Goal: Task Accomplishment & Management: Use online tool/utility

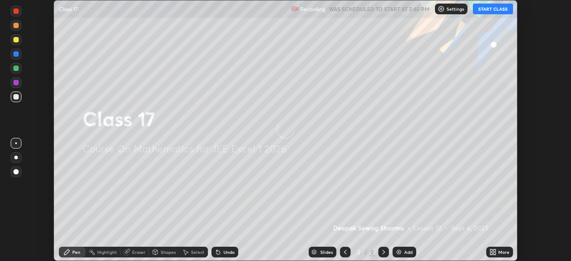
scroll to position [261, 571]
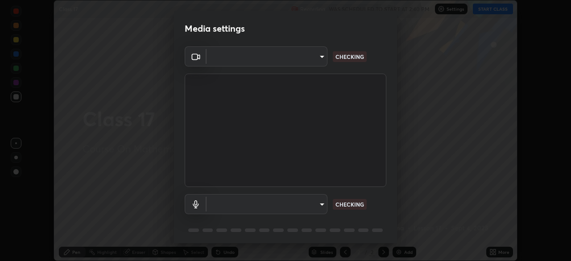
type input "134d1b19bf6860d587459906a7679876aeb3e381516b9be6bb745b9f97a347e3"
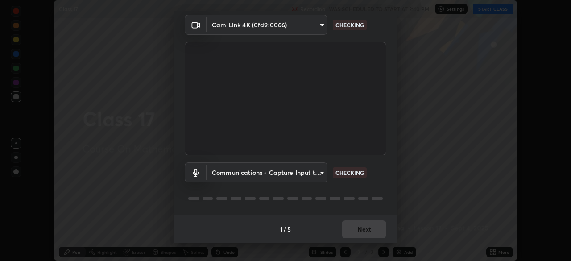
click at [310, 172] on body "Erase all Class 17 Recording WAS SCHEDULED TO START AT 2:40 PM Settings START C…" at bounding box center [285, 130] width 571 height 261
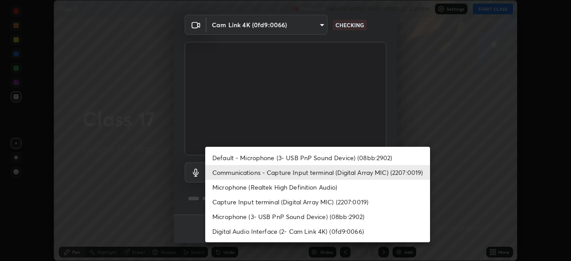
click at [338, 173] on li "Communications - Capture Input terminal (Digital Array MIC) (2207:0019)" at bounding box center [317, 172] width 225 height 15
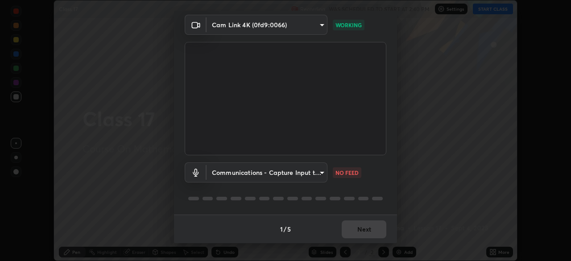
click at [313, 173] on body "Erase all Class 17 Recording WAS SCHEDULED TO START AT 2:40 PM Settings START C…" at bounding box center [285, 130] width 571 height 261
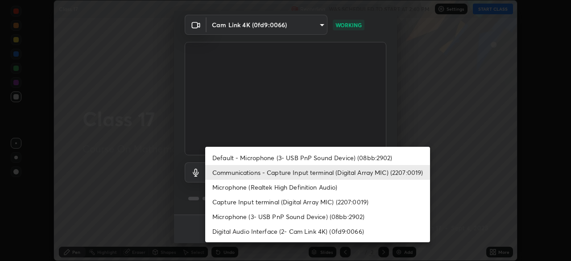
click at [313, 157] on li "Default - Microphone (3- USB PnP Sound Device) (08bb:2902)" at bounding box center [317, 157] width 225 height 15
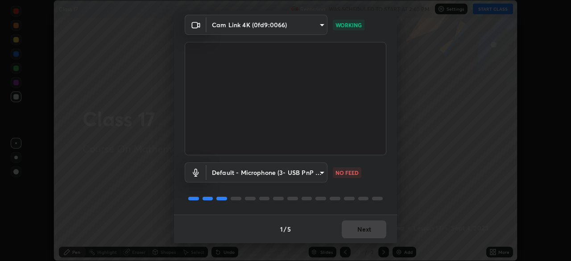
click at [308, 174] on body "Erase all Class 17 Recording WAS SCHEDULED TO START AT 2:40 PM Settings START C…" at bounding box center [285, 130] width 571 height 261
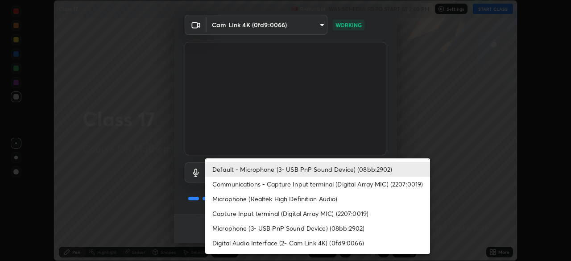
click at [310, 190] on li "Communications - Capture Input terminal (Digital Array MIC) (2207:0019)" at bounding box center [317, 184] width 225 height 15
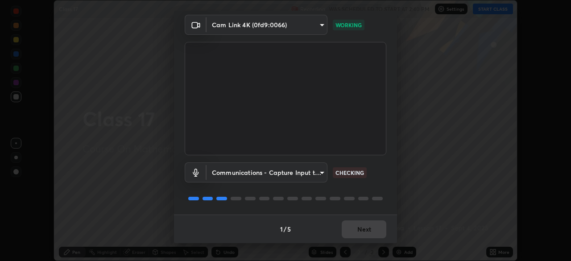
type input "communications"
click at [369, 229] on button "Next" at bounding box center [364, 229] width 45 height 18
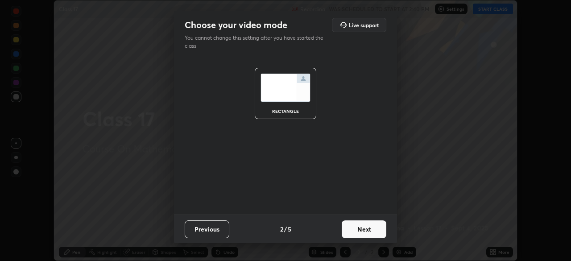
scroll to position [0, 0]
click at [372, 230] on button "Next" at bounding box center [364, 229] width 45 height 18
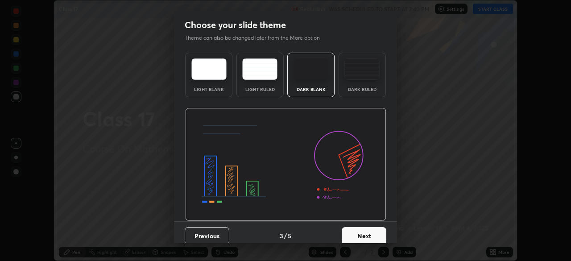
click at [372, 230] on button "Next" at bounding box center [364, 236] width 45 height 18
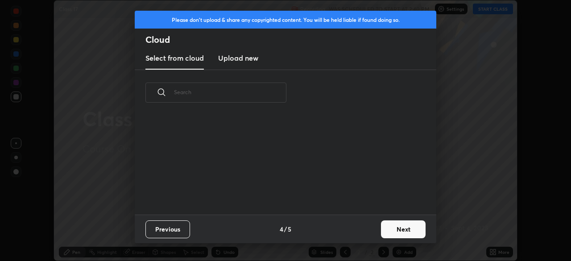
click at [384, 230] on button "Next" at bounding box center [403, 229] width 45 height 18
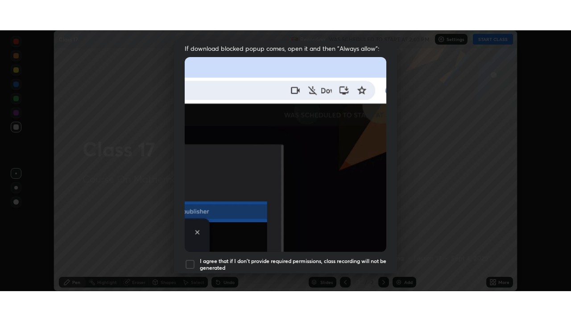
scroll to position [214, 0]
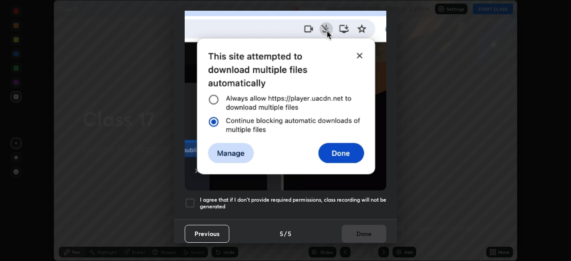
click at [340, 196] on h5 "I agree that if I don't provide required permissions, class recording will not …" at bounding box center [293, 203] width 186 height 14
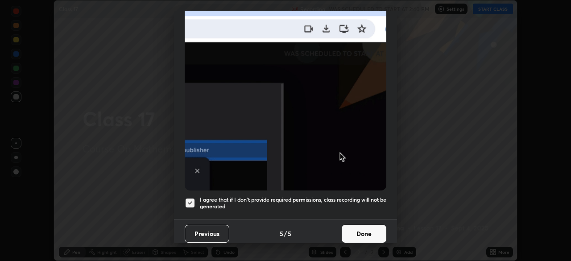
click at [364, 225] on button "Done" at bounding box center [364, 234] width 45 height 18
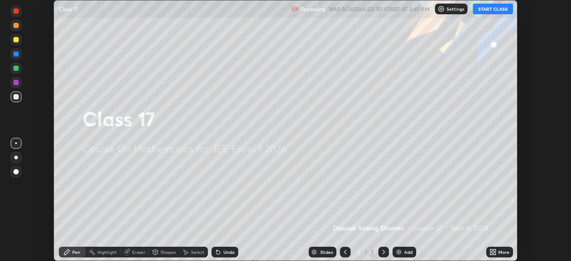
click at [498, 256] on div "More" at bounding box center [499, 252] width 27 height 11
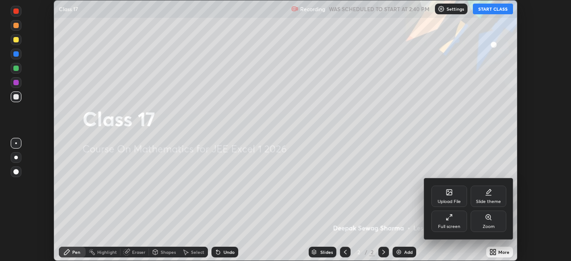
click at [450, 225] on div "Full screen" at bounding box center [449, 226] width 22 height 4
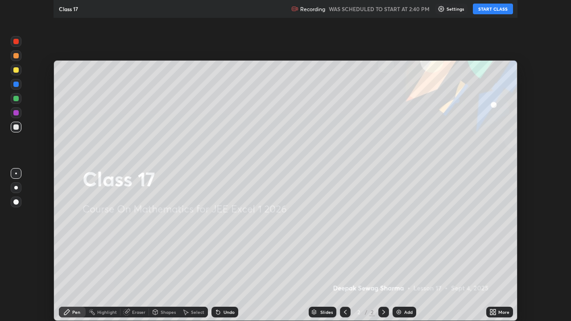
scroll to position [321, 571]
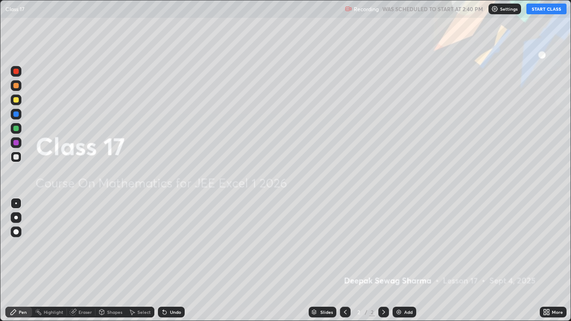
click at [543, 11] on button "START CLASS" at bounding box center [546, 9] width 40 height 11
click at [398, 261] on img at bounding box center [398, 312] width 7 height 7
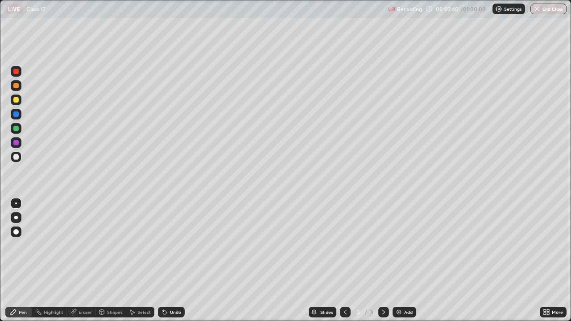
click at [15, 128] on div at bounding box center [15, 128] width 5 height 5
click at [17, 127] on div at bounding box center [15, 128] width 5 height 5
click at [17, 129] on div at bounding box center [15, 128] width 5 height 5
click at [15, 219] on div at bounding box center [16, 218] width 4 height 4
click at [18, 261] on div "Pen" at bounding box center [18, 312] width 27 height 11
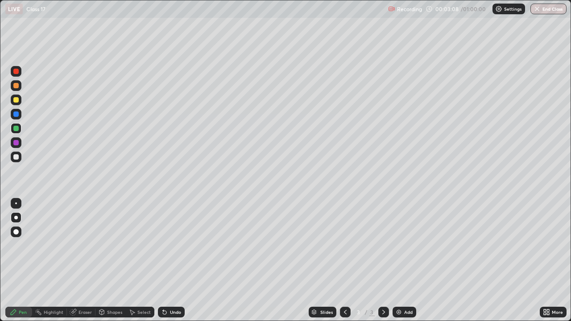
click at [15, 100] on div at bounding box center [15, 99] width 5 height 5
click at [167, 261] on div "Undo" at bounding box center [171, 312] width 27 height 11
click at [105, 261] on div "Shapes" at bounding box center [110, 312] width 30 height 11
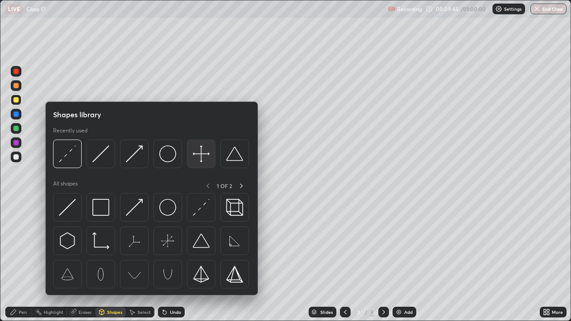
click at [196, 157] on img at bounding box center [201, 153] width 17 height 17
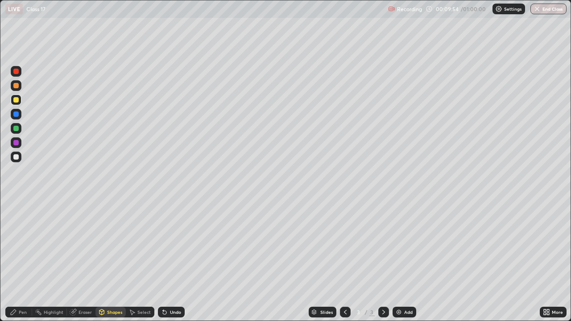
click at [16, 261] on icon at bounding box center [13, 312] width 7 height 7
click at [14, 115] on div at bounding box center [15, 114] width 5 height 5
click at [106, 261] on div "Shapes" at bounding box center [110, 312] width 30 height 11
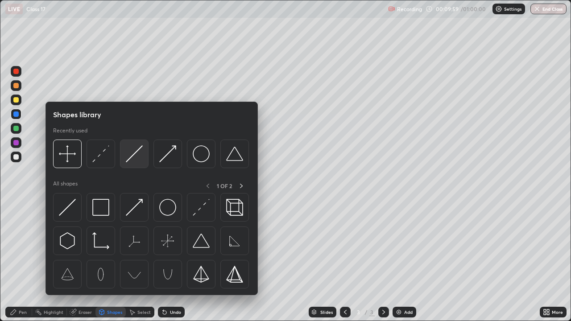
click at [131, 157] on img at bounding box center [134, 153] width 17 height 17
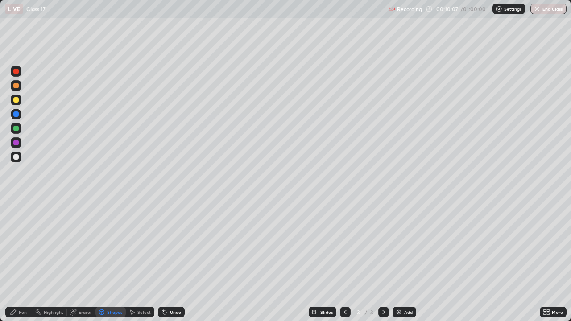
click at [18, 261] on div "Pen" at bounding box center [18, 312] width 27 height 11
click at [15, 128] on div at bounding box center [15, 128] width 5 height 5
click at [14, 142] on div at bounding box center [15, 142] width 5 height 5
click at [16, 87] on div at bounding box center [15, 85] width 5 height 5
click at [16, 129] on div at bounding box center [15, 128] width 5 height 5
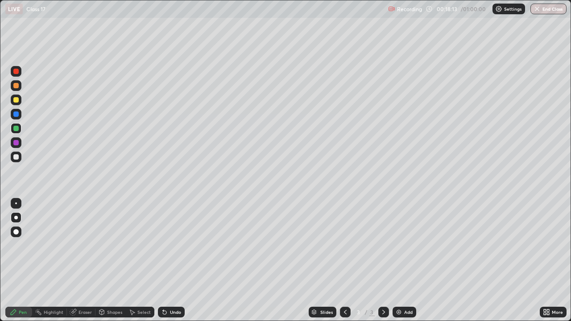
click at [384, 261] on icon at bounding box center [383, 312] width 7 height 7
click at [399, 261] on div "Add" at bounding box center [405, 312] width 24 height 11
click at [16, 128] on div at bounding box center [15, 128] width 5 height 5
click at [16, 99] on div at bounding box center [15, 99] width 5 height 5
click at [111, 261] on div "Shapes" at bounding box center [110, 312] width 30 height 11
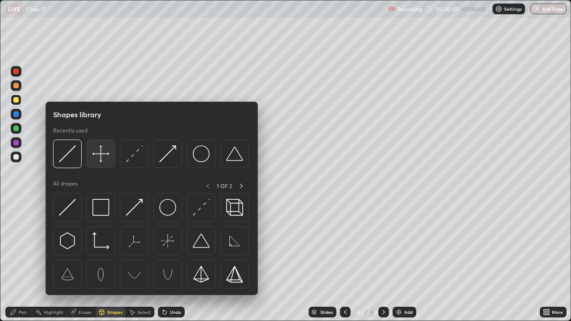
click at [105, 156] on img at bounding box center [100, 153] width 17 height 17
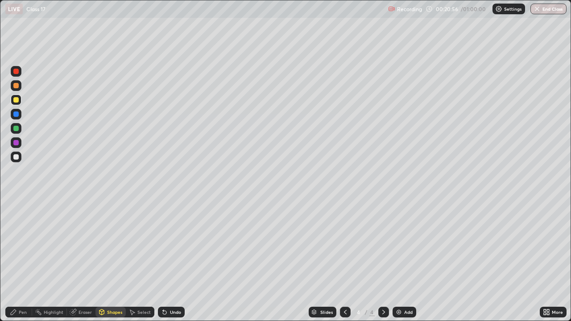
click at [15, 158] on div at bounding box center [15, 156] width 5 height 5
click at [17, 261] on icon at bounding box center [13, 312] width 7 height 7
click at [15, 128] on div at bounding box center [15, 128] width 5 height 5
click at [13, 145] on div at bounding box center [16, 142] width 11 height 11
click at [105, 261] on div "Shapes" at bounding box center [110, 312] width 30 height 11
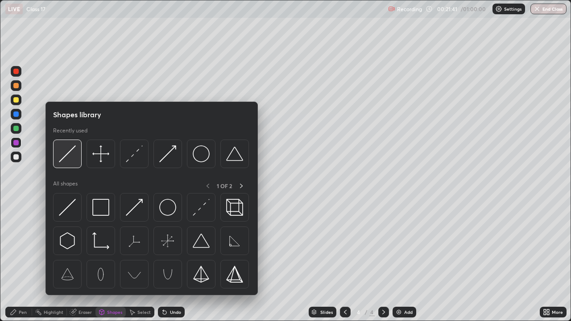
click at [70, 160] on img at bounding box center [67, 153] width 17 height 17
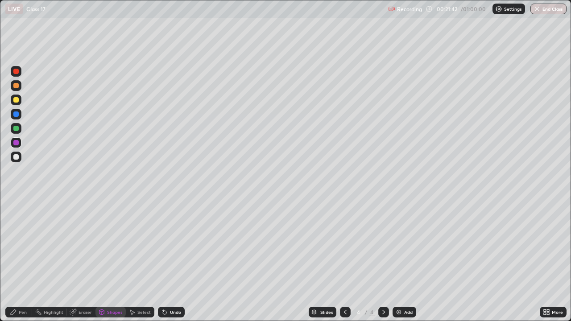
click at [16, 128] on div at bounding box center [15, 128] width 5 height 5
click at [15, 112] on div at bounding box center [15, 114] width 5 height 5
click at [20, 261] on div "Pen" at bounding box center [23, 312] width 8 height 4
click at [15, 99] on div at bounding box center [15, 99] width 5 height 5
click at [383, 261] on icon at bounding box center [383, 312] width 7 height 7
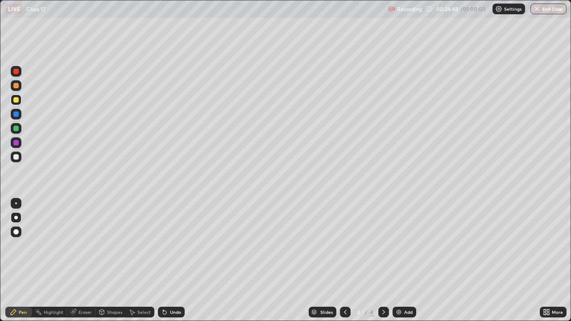
click at [400, 261] on img at bounding box center [398, 312] width 7 height 7
click at [109, 261] on div "Shapes" at bounding box center [114, 312] width 15 height 4
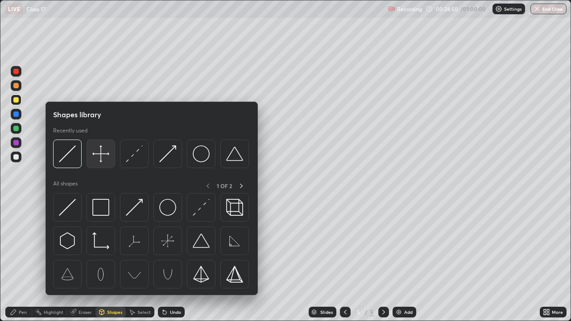
click at [102, 154] on img at bounding box center [100, 153] width 17 height 17
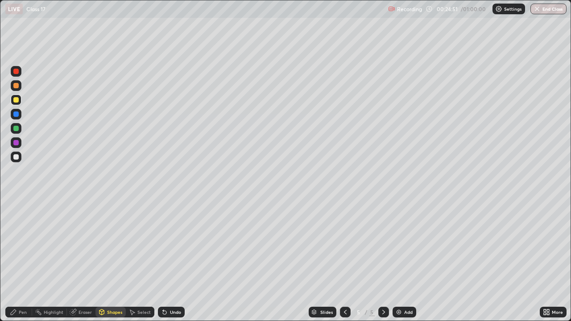
click at [12, 160] on div at bounding box center [16, 157] width 11 height 11
click at [24, 261] on div "Pen" at bounding box center [23, 312] width 8 height 4
click at [18, 129] on div at bounding box center [15, 128] width 5 height 5
click at [14, 143] on div at bounding box center [15, 142] width 5 height 5
click at [80, 261] on div "Eraser" at bounding box center [85, 312] width 13 height 4
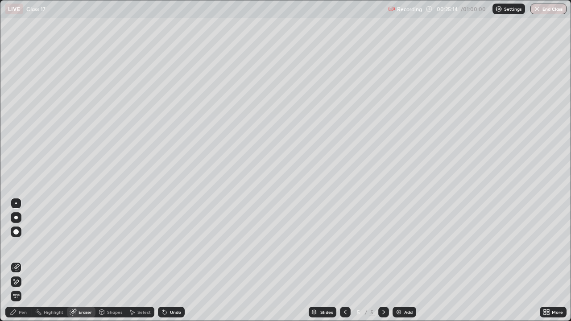
click at [16, 261] on icon at bounding box center [15, 267] width 7 height 7
click at [17, 261] on div "Pen" at bounding box center [18, 312] width 27 height 11
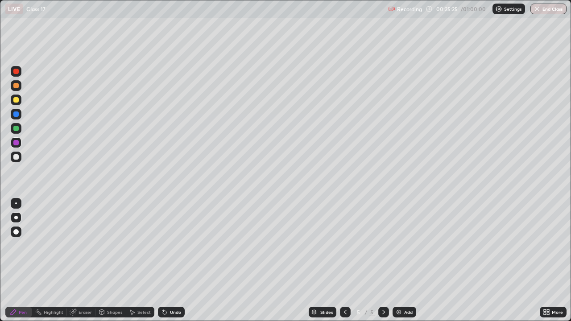
click at [16, 129] on div at bounding box center [15, 128] width 5 height 5
click at [17, 144] on div at bounding box center [15, 142] width 5 height 5
click at [109, 261] on div "Shapes" at bounding box center [110, 312] width 30 height 11
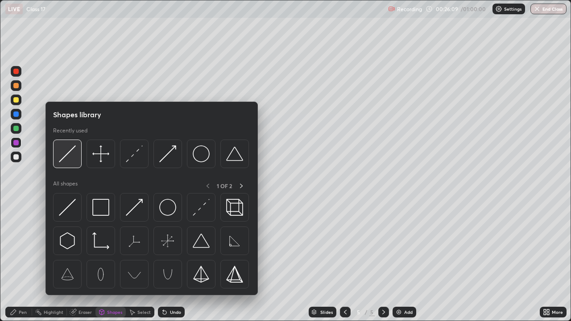
click at [74, 159] on img at bounding box center [67, 153] width 17 height 17
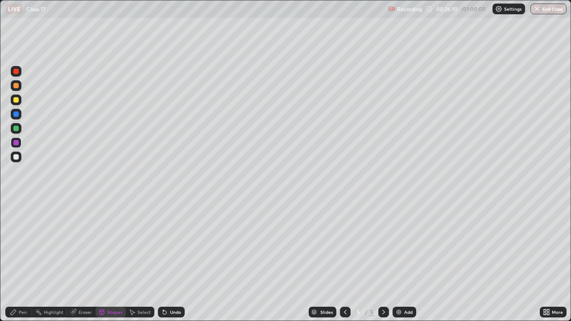
click at [17, 100] on div at bounding box center [15, 99] width 5 height 5
click at [170, 261] on div "Undo" at bounding box center [175, 312] width 11 height 4
click at [23, 261] on div "Pen" at bounding box center [23, 312] width 8 height 4
click at [17, 87] on div at bounding box center [15, 85] width 5 height 5
click at [345, 261] on icon at bounding box center [345, 312] width 7 height 7
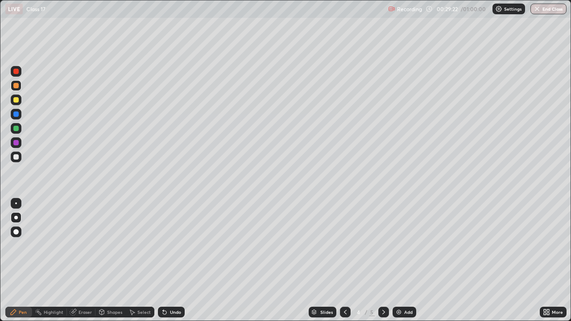
click at [383, 261] on icon at bounding box center [383, 312] width 7 height 7
click at [382, 261] on icon at bounding box center [383, 312] width 3 height 4
click at [402, 261] on div "Add" at bounding box center [405, 312] width 24 height 11
click at [342, 261] on icon at bounding box center [345, 312] width 7 height 7
click at [381, 261] on icon at bounding box center [383, 312] width 7 height 7
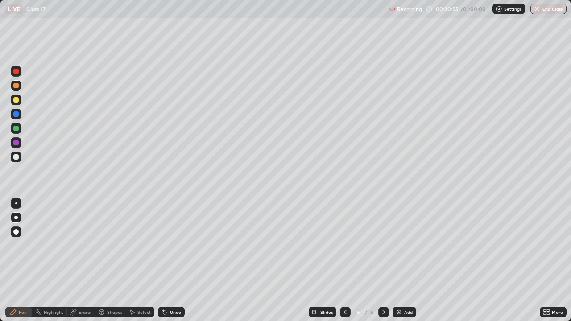
click at [16, 101] on div at bounding box center [15, 99] width 5 height 5
click at [344, 261] on icon at bounding box center [345, 312] width 7 height 7
click at [384, 261] on icon at bounding box center [383, 312] width 7 height 7
click at [344, 261] on icon at bounding box center [345, 312] width 7 height 7
click at [383, 261] on icon at bounding box center [383, 312] width 7 height 7
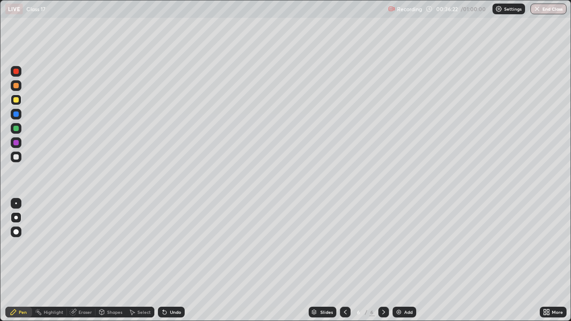
click at [17, 114] on div at bounding box center [15, 114] width 5 height 5
click at [81, 261] on div "Eraser" at bounding box center [81, 312] width 29 height 11
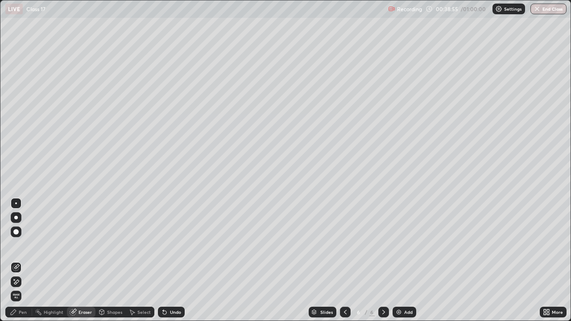
click at [10, 261] on icon at bounding box center [13, 312] width 7 height 7
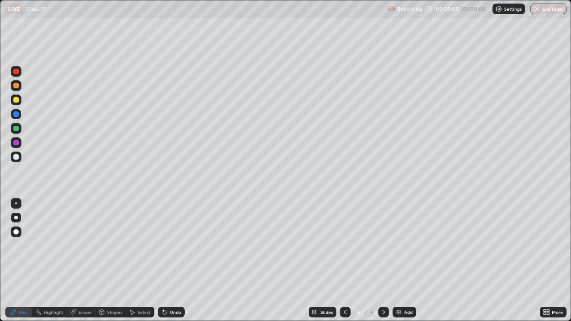
click at [82, 261] on div "Eraser" at bounding box center [85, 312] width 13 height 4
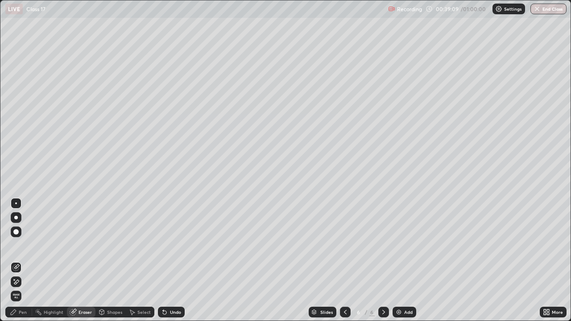
click at [22, 261] on div "Pen" at bounding box center [23, 312] width 8 height 4
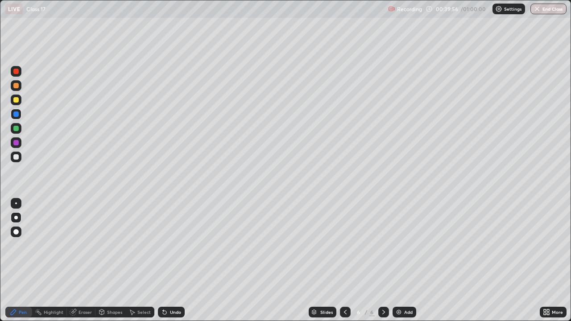
click at [141, 261] on div "Select" at bounding box center [143, 312] width 13 height 4
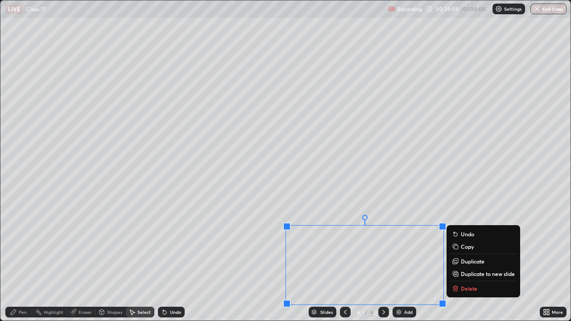
click at [464, 261] on p "Duplicate to new slide" at bounding box center [488, 273] width 54 height 7
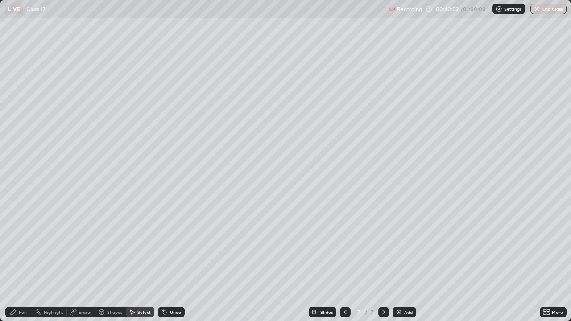
click at [75, 261] on icon at bounding box center [73, 312] width 7 height 7
click at [18, 261] on icon at bounding box center [16, 282] width 5 height 4
click at [22, 261] on div "Pen" at bounding box center [18, 312] width 27 height 11
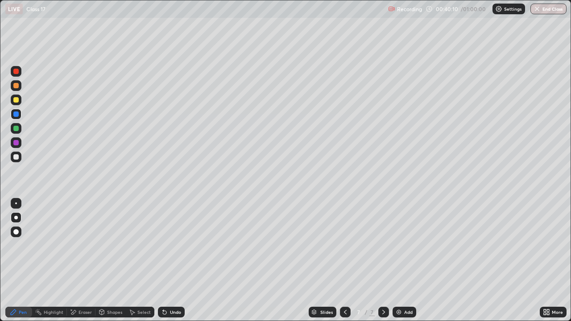
click at [168, 261] on div "Undo" at bounding box center [171, 312] width 27 height 11
click at [135, 261] on div "Select" at bounding box center [140, 312] width 29 height 11
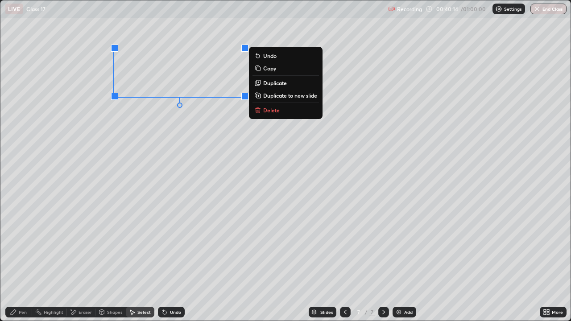
click at [17, 261] on icon at bounding box center [13, 312] width 7 height 7
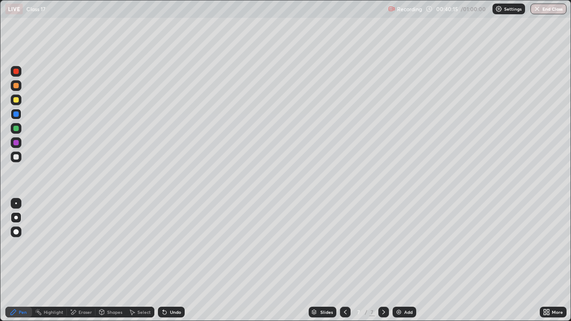
click at [17, 101] on div at bounding box center [15, 99] width 5 height 5
click at [171, 261] on div "Undo" at bounding box center [171, 312] width 27 height 11
click at [81, 261] on div "Eraser" at bounding box center [81, 312] width 29 height 11
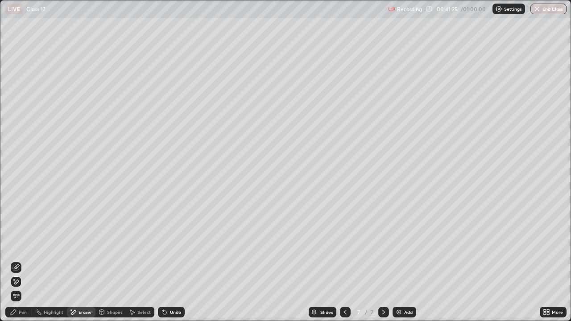
click at [21, 261] on div "Pen" at bounding box center [23, 312] width 8 height 4
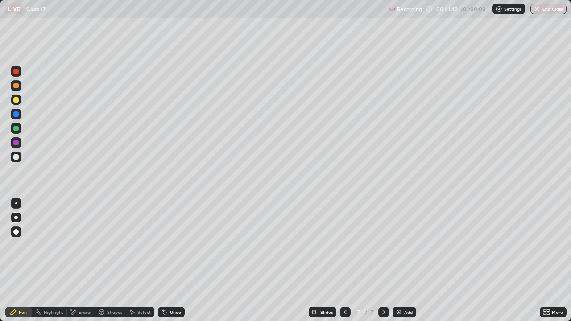
click at [342, 261] on icon at bounding box center [345, 312] width 7 height 7
click at [382, 261] on icon at bounding box center [383, 312] width 3 height 4
click at [344, 261] on icon at bounding box center [345, 312] width 3 height 4
click at [381, 261] on icon at bounding box center [383, 312] width 7 height 7
click at [344, 261] on icon at bounding box center [345, 312] width 7 height 7
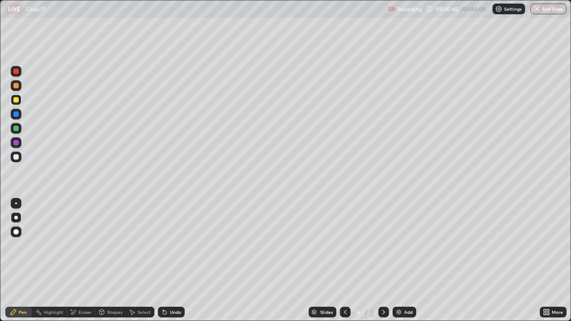
click at [382, 261] on icon at bounding box center [383, 312] width 7 height 7
click at [381, 261] on icon at bounding box center [383, 312] width 7 height 7
click at [406, 261] on div "Add" at bounding box center [408, 312] width 8 height 4
click at [20, 101] on div at bounding box center [16, 100] width 11 height 11
click at [346, 261] on icon at bounding box center [345, 312] width 7 height 7
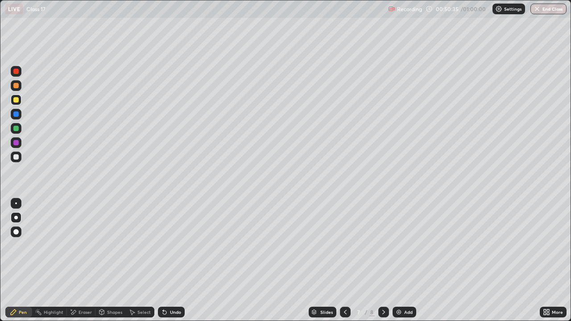
click at [340, 261] on div at bounding box center [345, 312] width 11 height 11
click at [380, 261] on icon at bounding box center [383, 312] width 7 height 7
click at [345, 261] on icon at bounding box center [345, 312] width 7 height 7
click at [381, 261] on icon at bounding box center [383, 312] width 7 height 7
click at [383, 261] on icon at bounding box center [383, 312] width 3 height 4
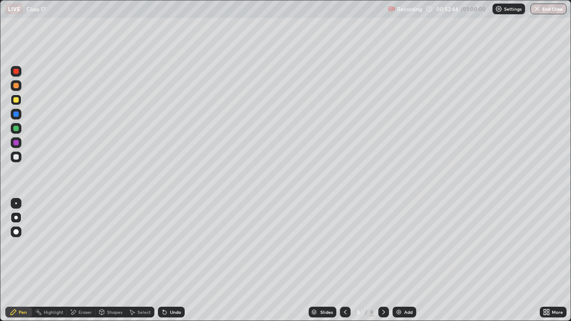
click at [15, 116] on div at bounding box center [15, 114] width 5 height 5
click at [546, 8] on button "End Class" at bounding box center [548, 9] width 35 height 11
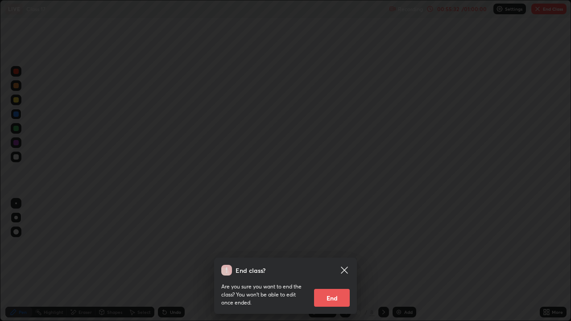
click at [329, 261] on button "End" at bounding box center [332, 298] width 36 height 18
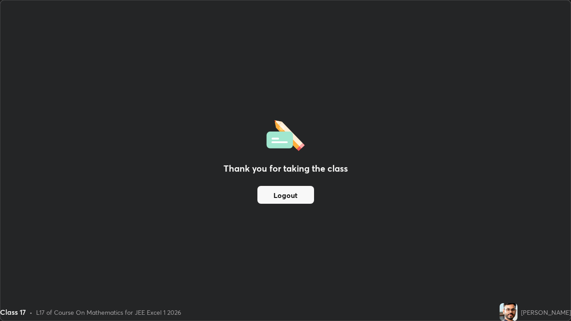
click at [282, 194] on button "Logout" at bounding box center [285, 195] width 57 height 18
